Goal: Navigation & Orientation: Find specific page/section

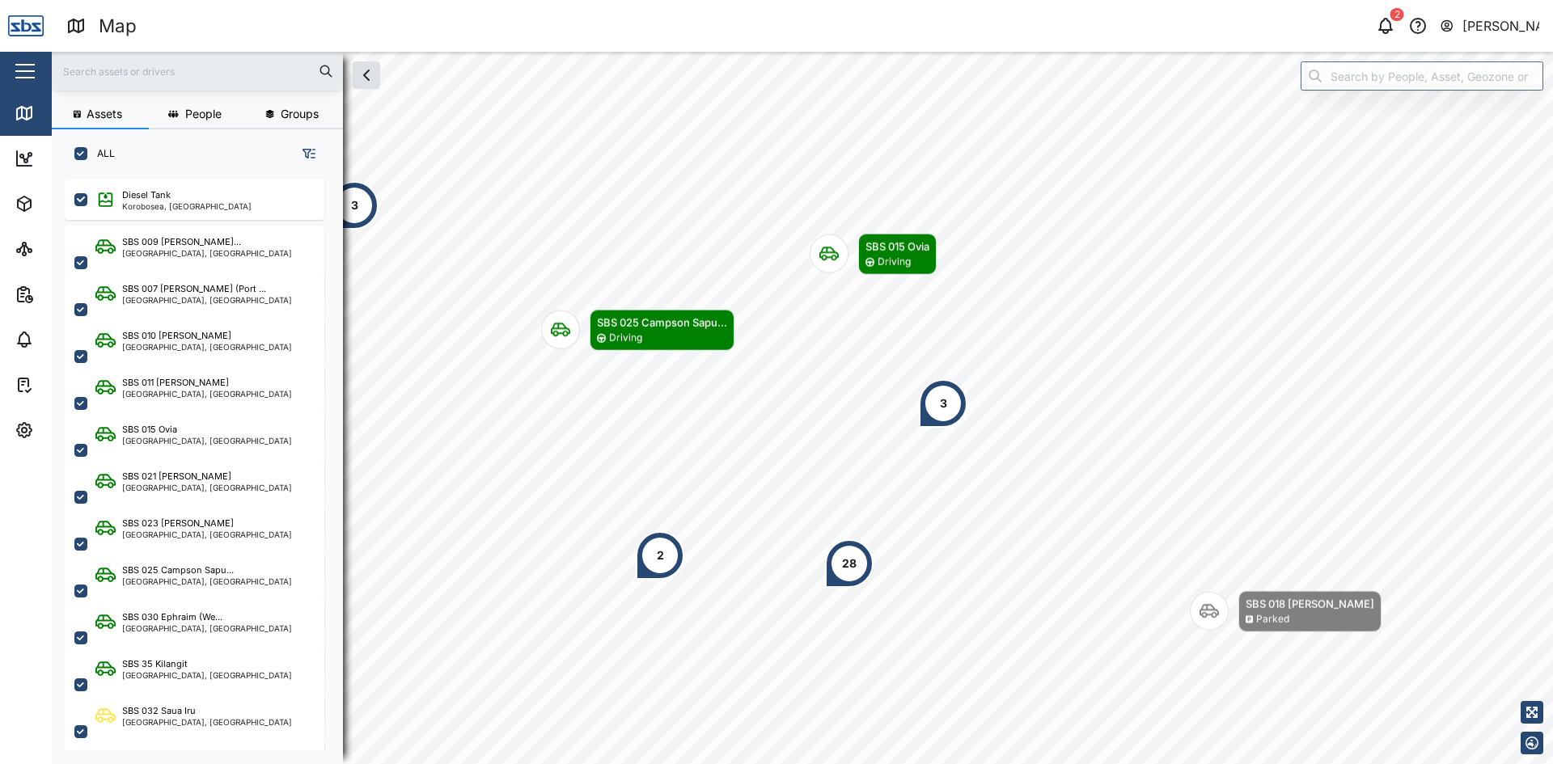
scroll to position [566, 253]
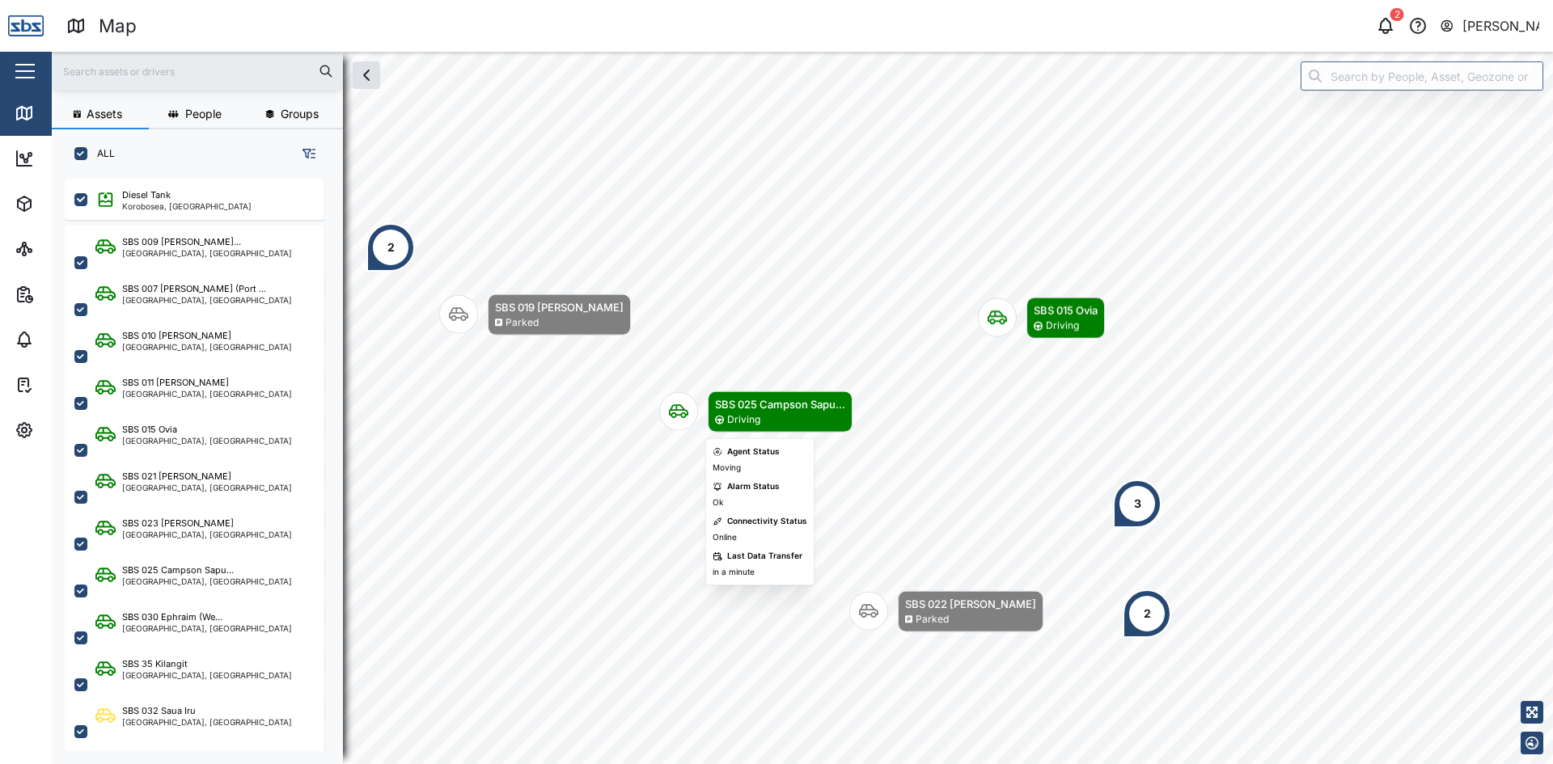
drag, startPoint x: 616, startPoint y: 484, endPoint x: 802, endPoint y: 425, distance: 195.2
click at [802, 425] on div "Driving" at bounding box center [780, 419] width 130 height 15
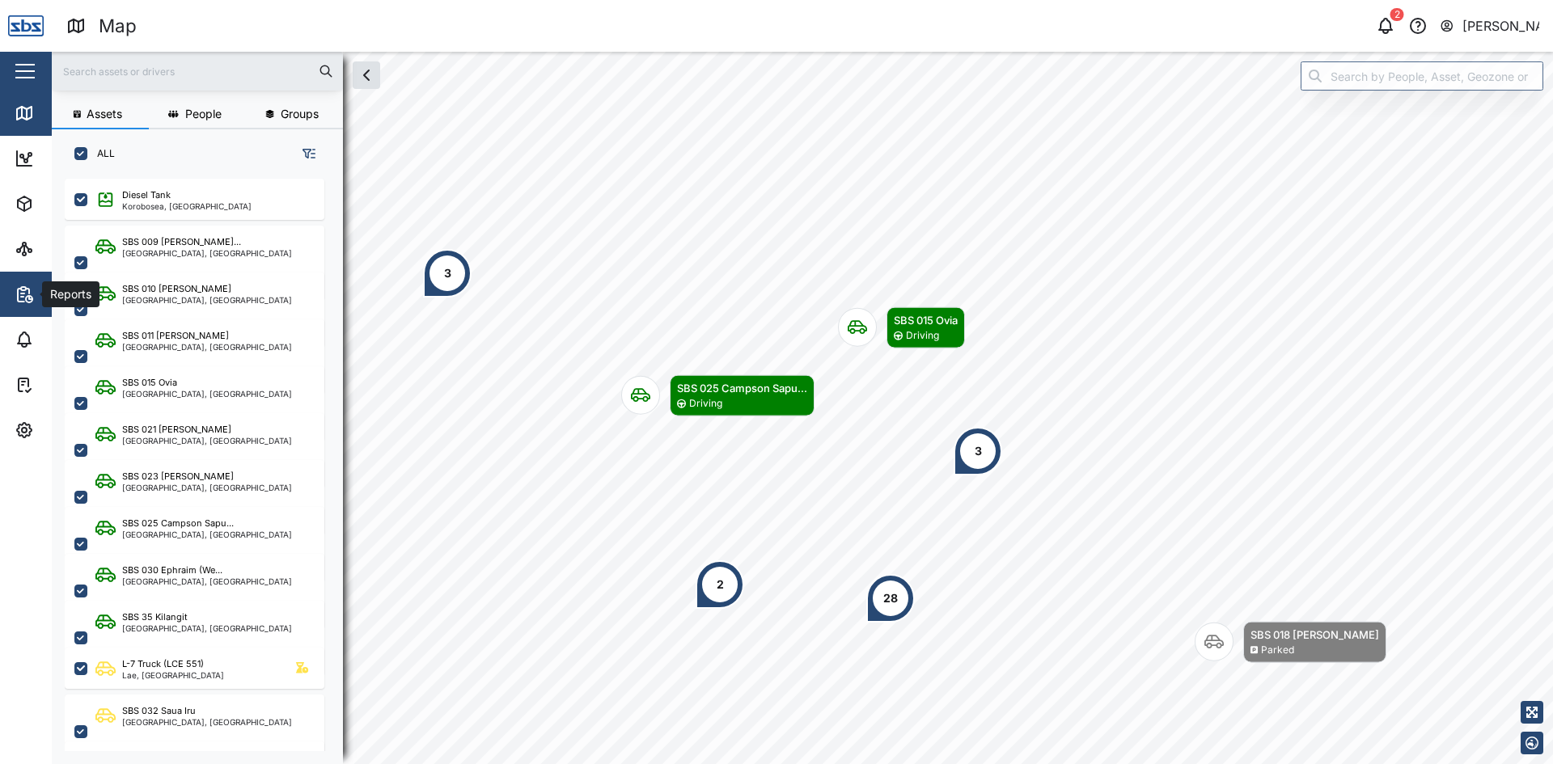
click at [23, 290] on icon "button" at bounding box center [23, 288] width 5 height 3
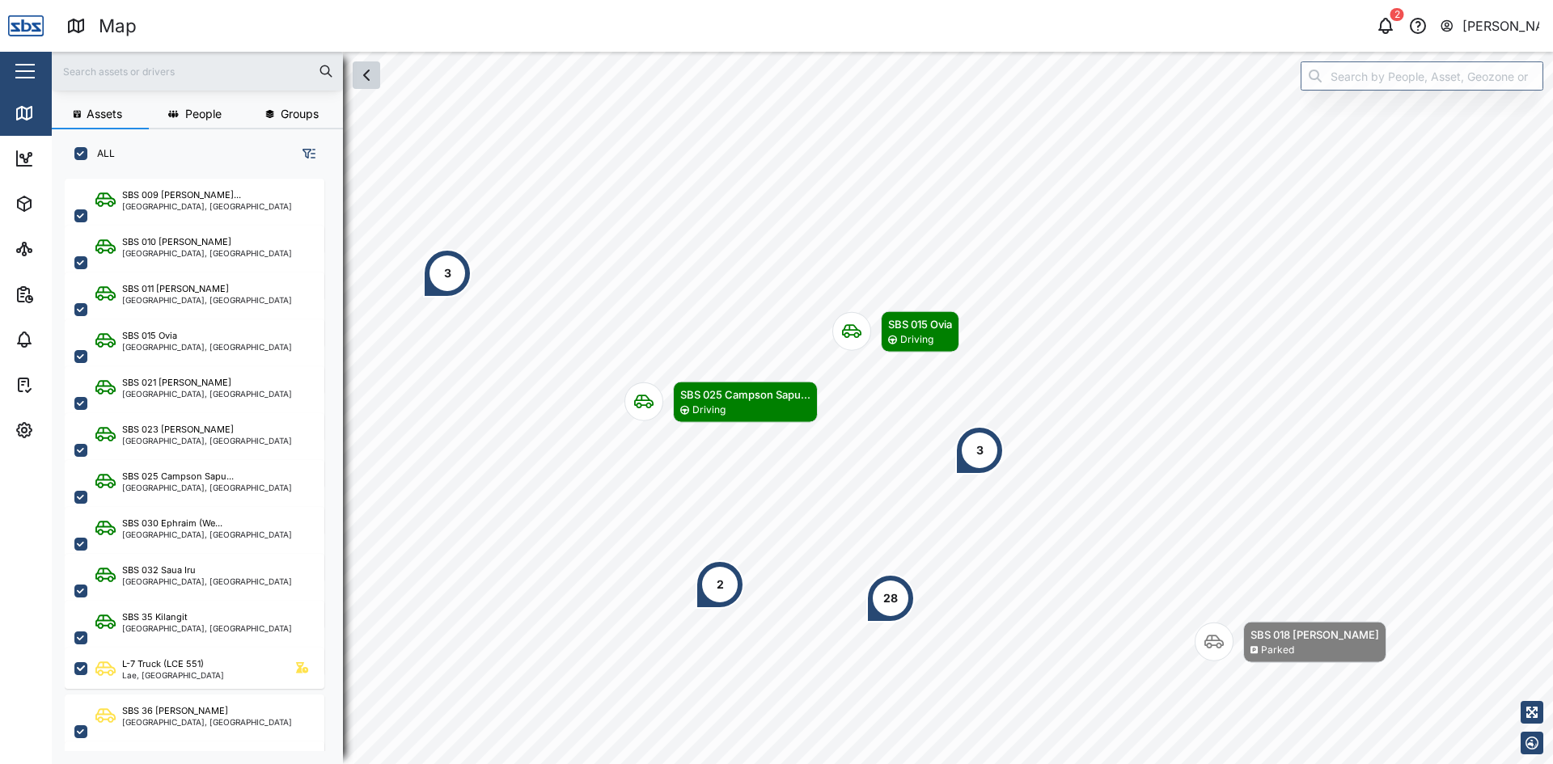
click at [369, 74] on icon "button" at bounding box center [366, 75] width 19 height 19
